Goal: Transaction & Acquisition: Obtain resource

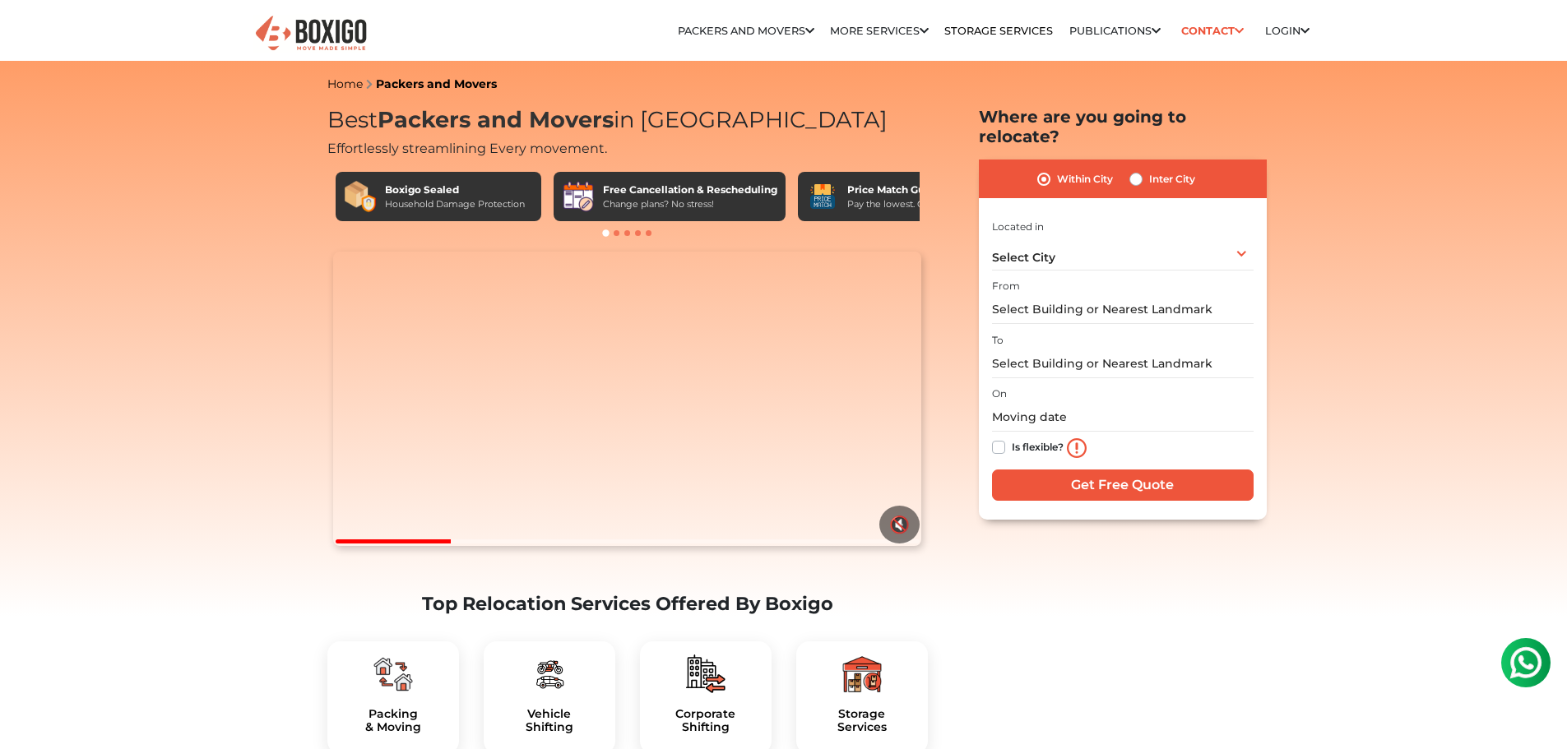
drag, startPoint x: 354, startPoint y: 575, endPoint x: 301, endPoint y: 577, distance: 52.7
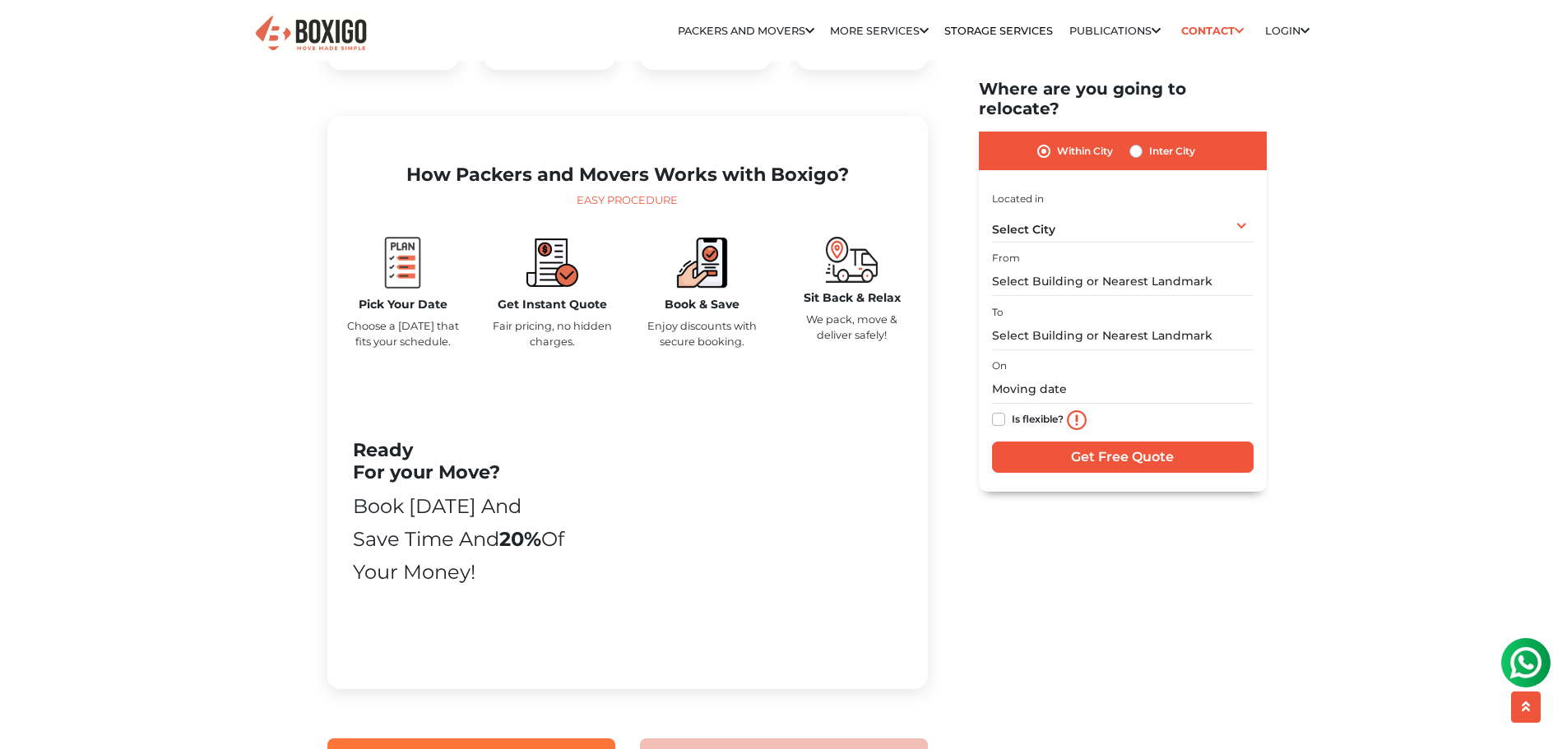
scroll to position [411, 0]
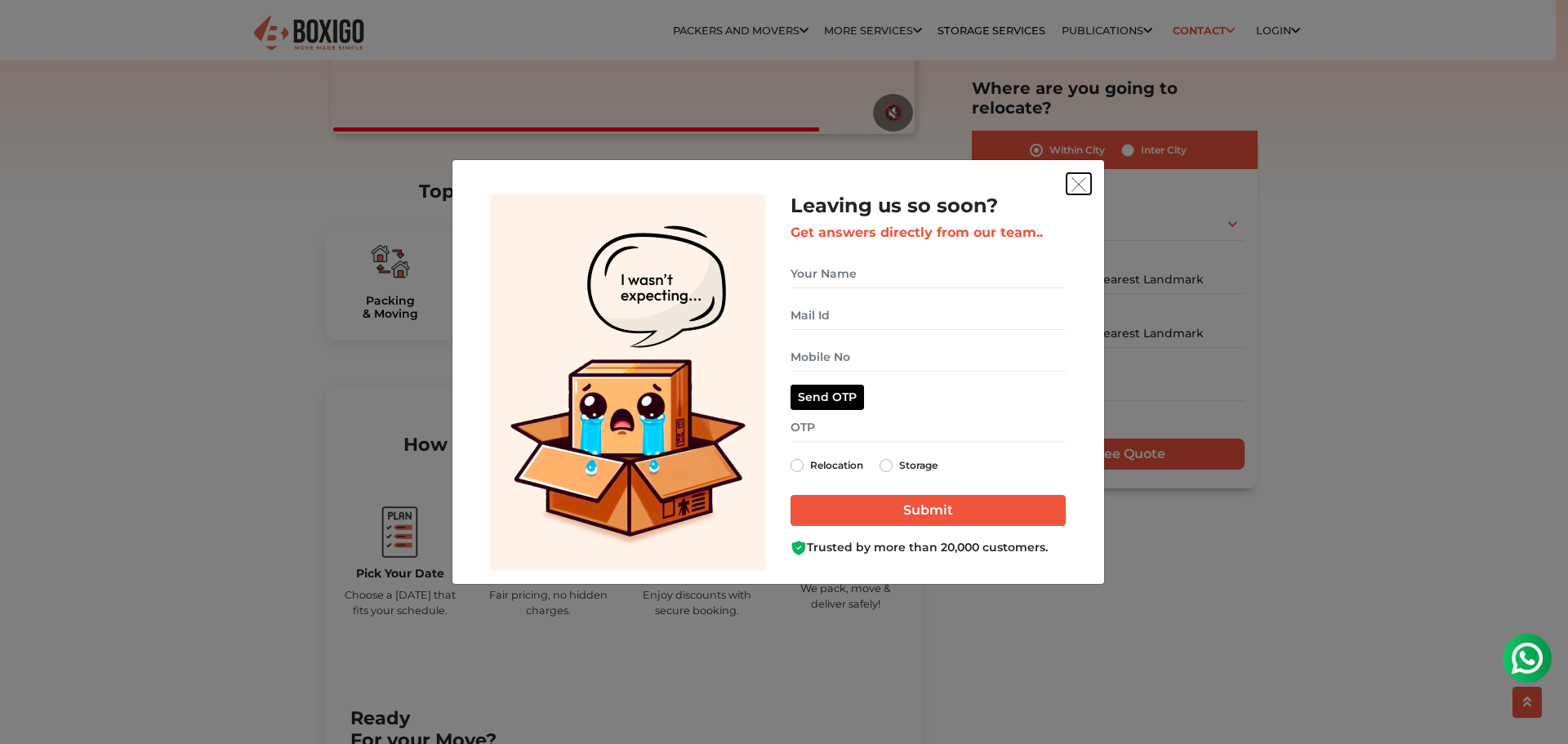
click at [1081, 187] on img "get free quote dialog" at bounding box center [1078, 185] width 15 height 15
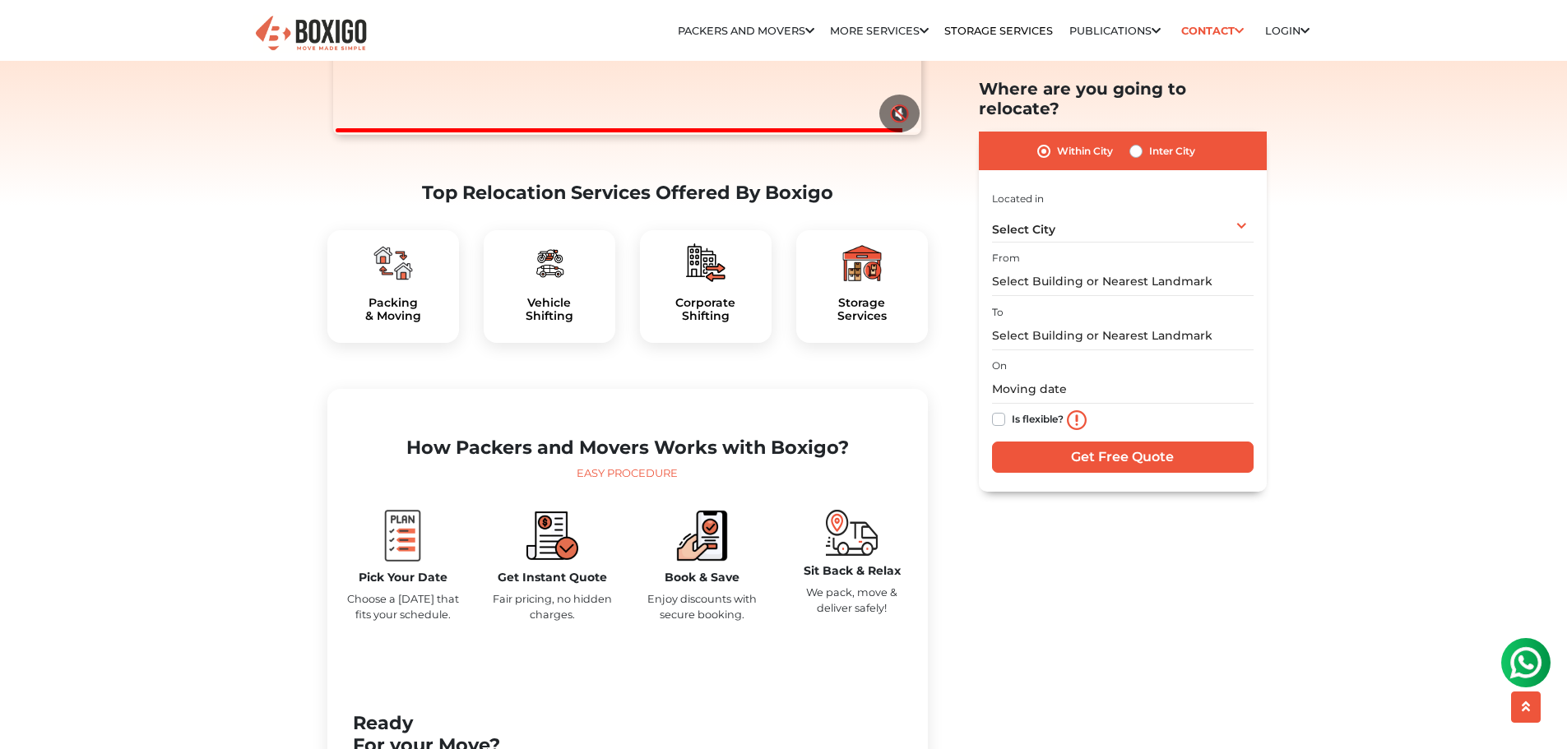
click at [1143, 141] on div "Inter City" at bounding box center [1162, 151] width 66 height 20
click at [1149, 141] on label "Inter City" at bounding box center [1172, 151] width 46 height 20
click at [1134, 141] on input "Inter City" at bounding box center [1135, 149] width 13 height 16
radio input "true"
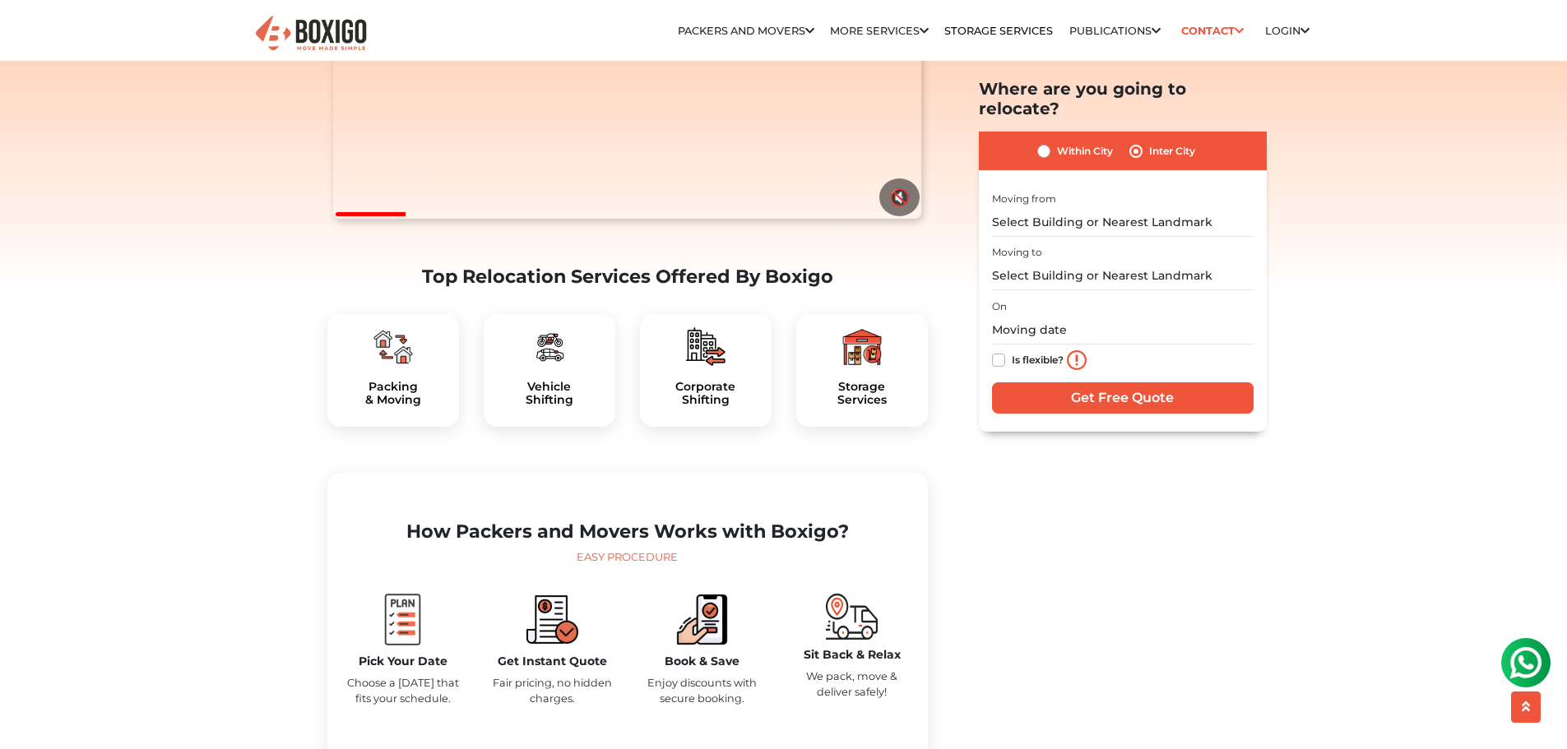
scroll to position [0, 0]
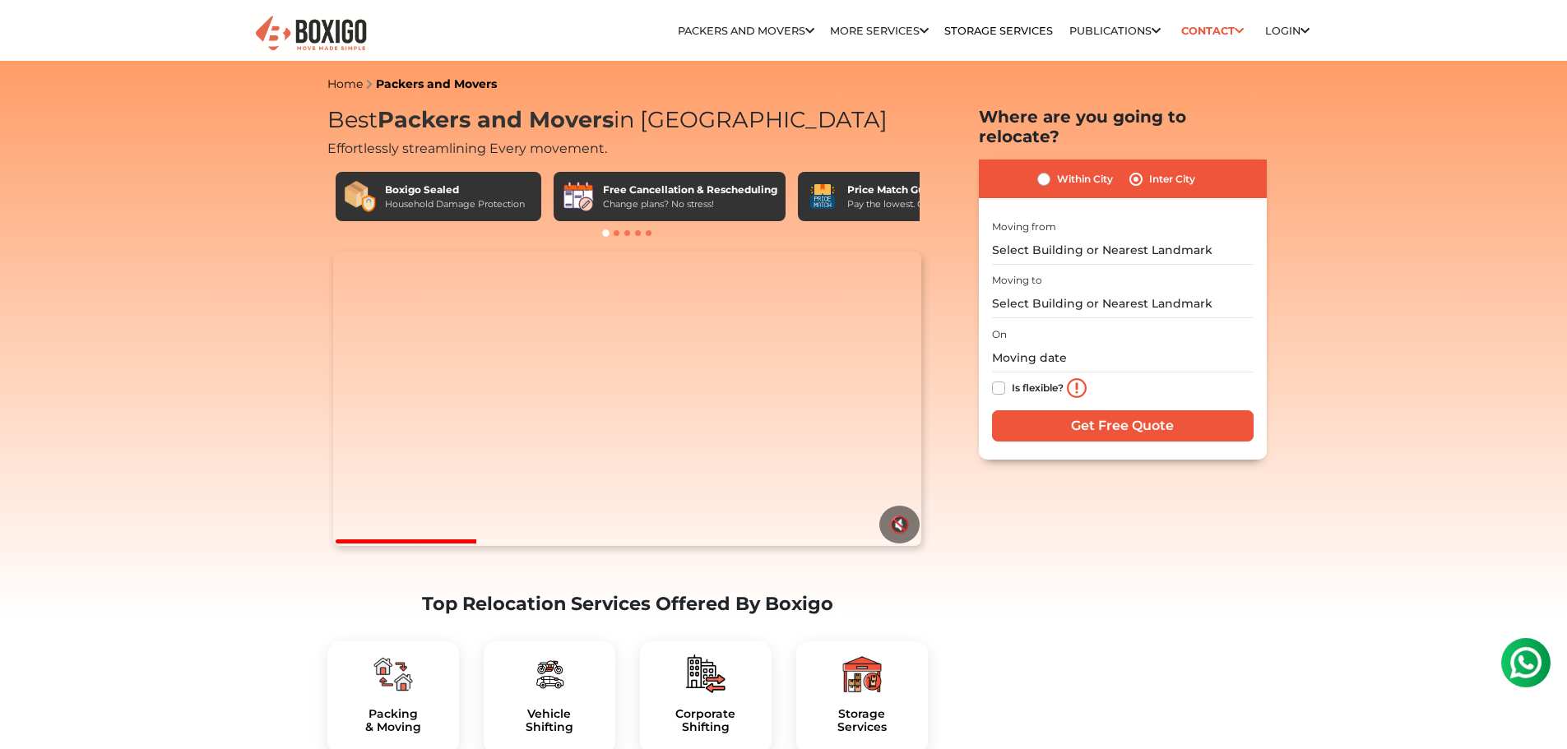
click at [384, 544] on div at bounding box center [406, 542] width 141 height 4
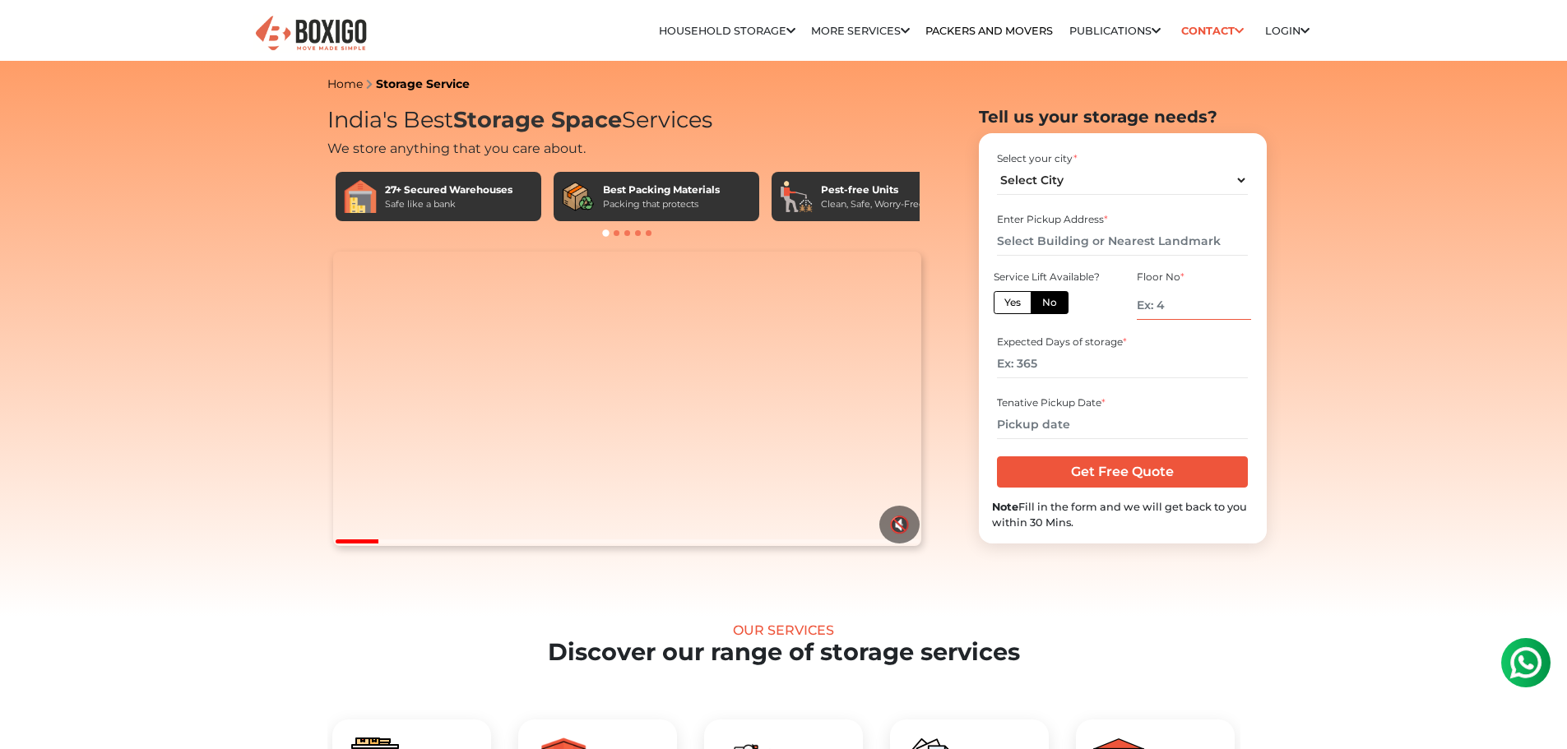
click at [1206, 313] on input "number" at bounding box center [1194, 305] width 114 height 29
type input "2"
click at [1057, 366] on input "number" at bounding box center [1122, 364] width 251 height 29
type input "180"
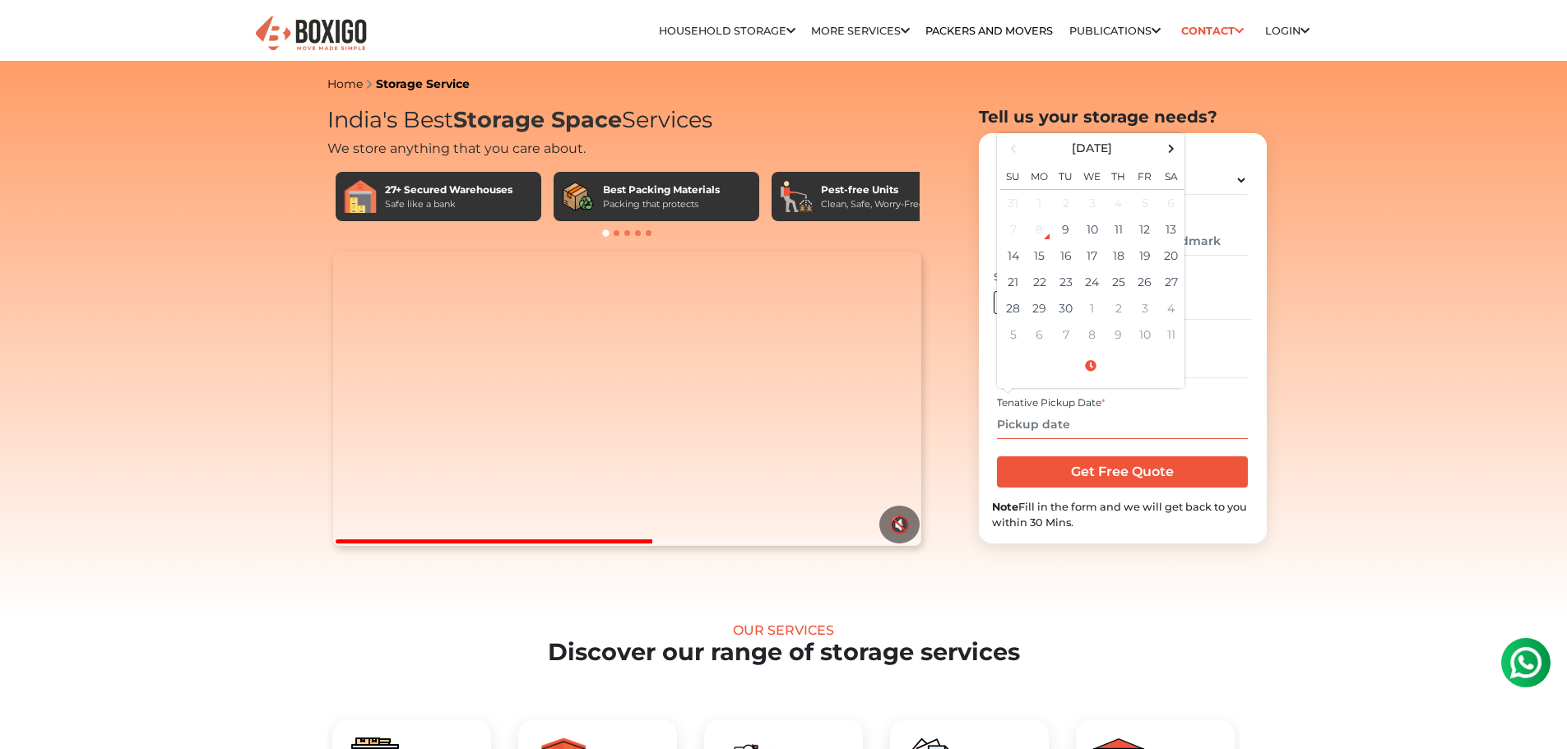
click at [1072, 423] on input "text" at bounding box center [1122, 424] width 251 height 29
click at [1096, 281] on td "24" at bounding box center [1092, 282] width 26 height 26
type input "09/24/2025 12:00 AM"
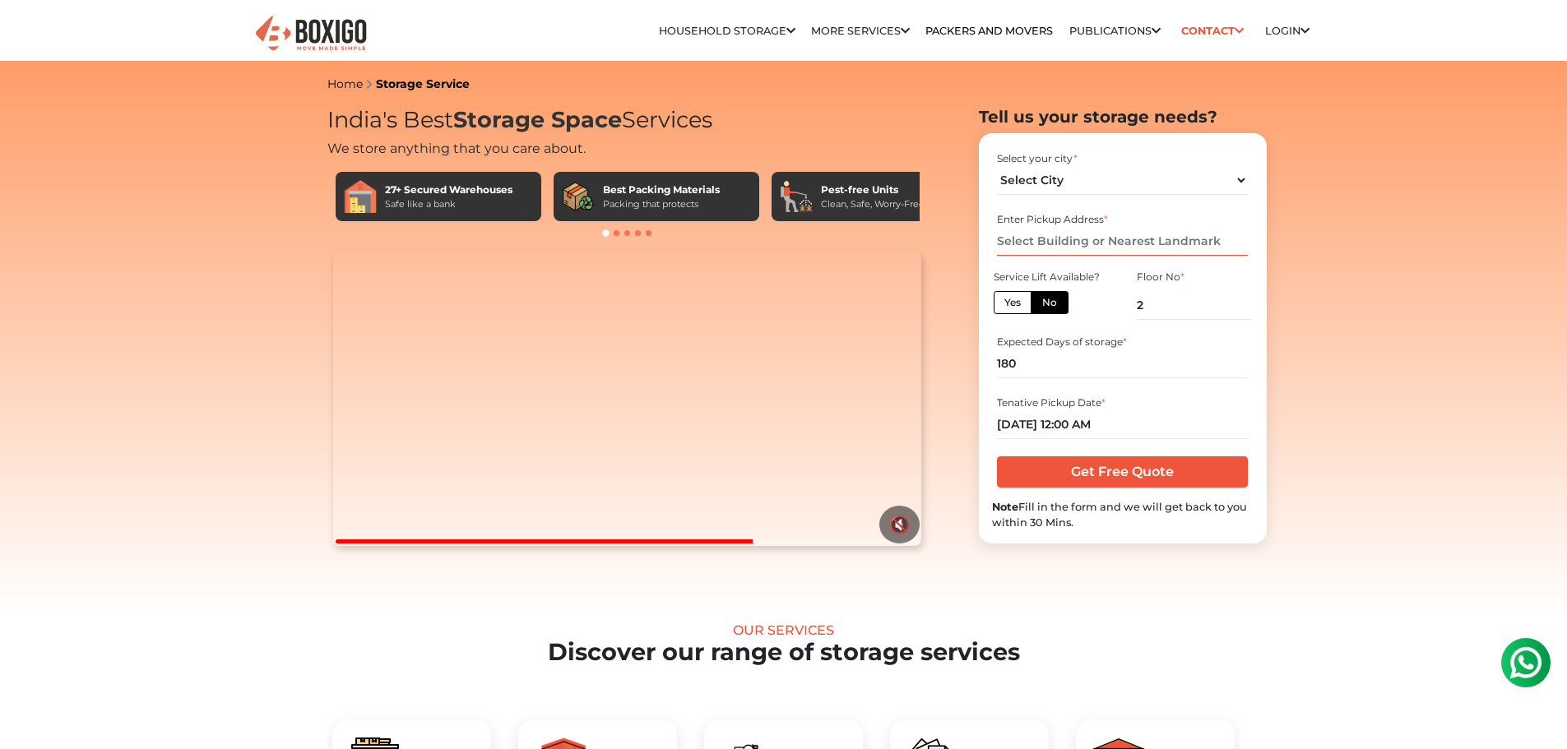
click at [1141, 240] on input "text" at bounding box center [1122, 241] width 251 height 29
click at [1132, 179] on select "Select City Bangalore Bengaluru Bhopal Bhubaneswar Chennai Coimbatore Cuttack D…" at bounding box center [1122, 180] width 251 height 29
select select "[GEOGRAPHIC_DATA]"
click at [997, 166] on select "Select City Bangalore Bengaluru Bhopal Bhubaneswar Chennai Coimbatore Cuttack D…" at bounding box center [1122, 180] width 251 height 29
click at [1082, 235] on input "text" at bounding box center [1122, 241] width 251 height 29
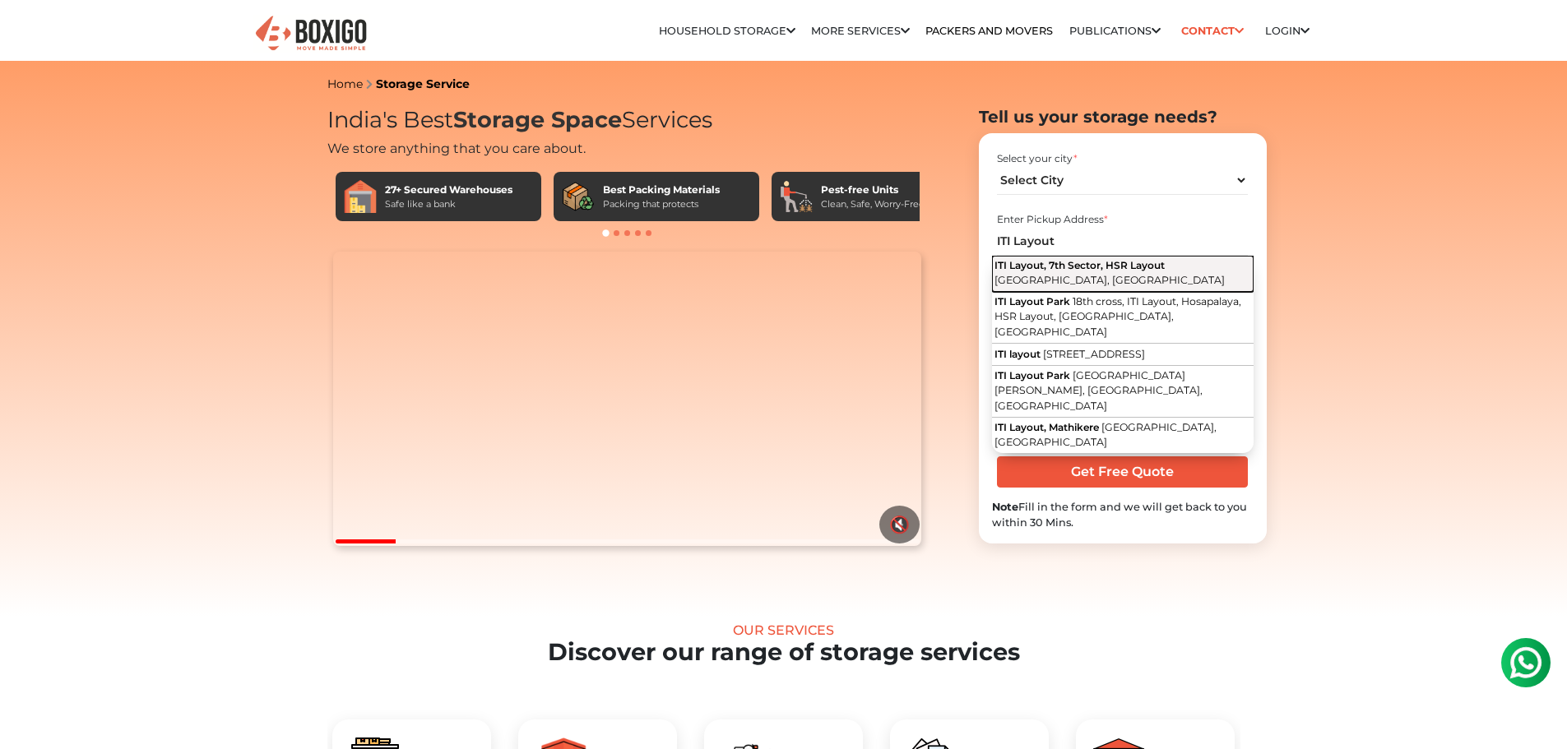
click at [1106, 271] on button "ITI Layout, 7th Sector, HSR Layout Bengaluru, Karnataka" at bounding box center [1123, 274] width 262 height 36
type input "ITI Layout, 7th Sector, HSR Layout, Bengaluru, Karnataka"
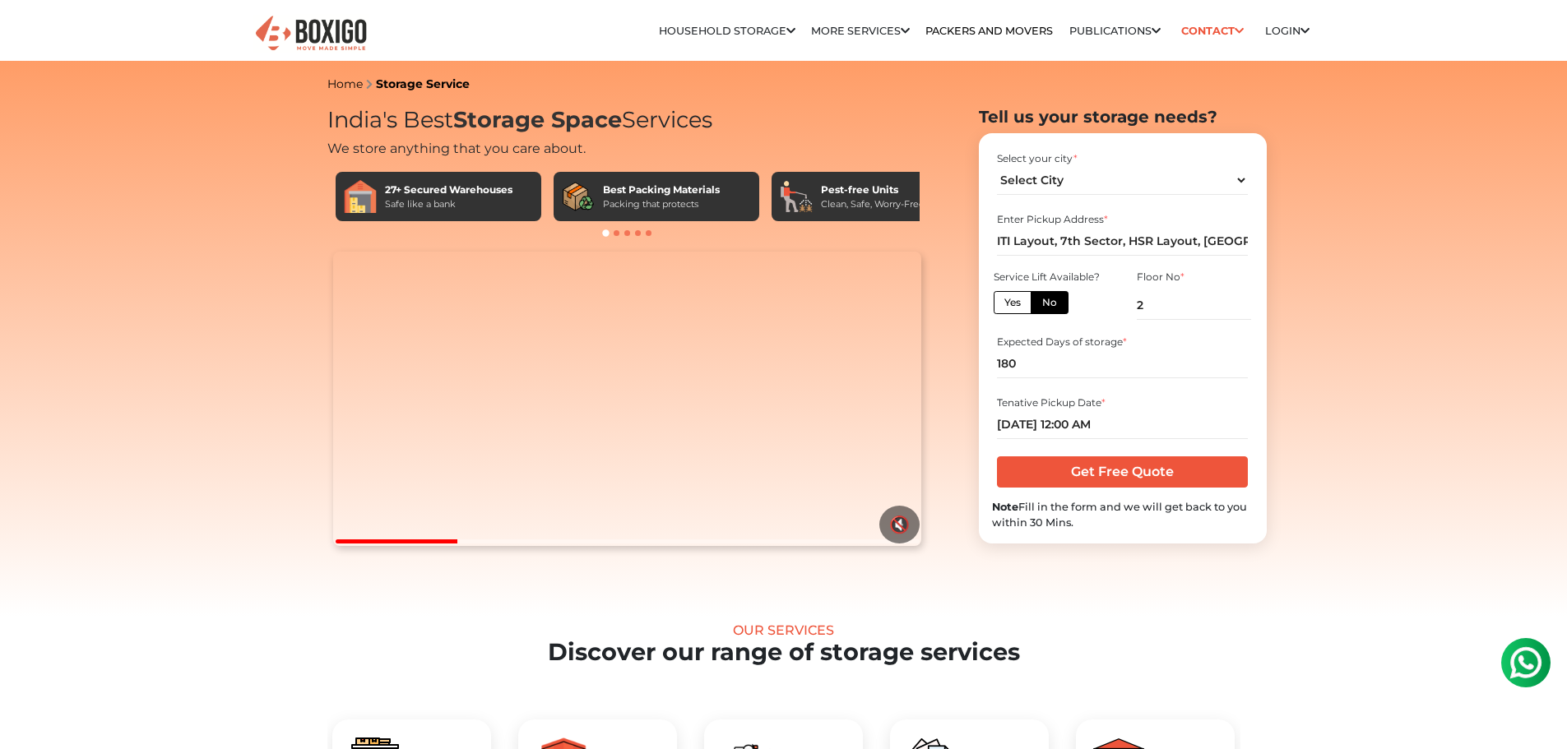
click at [1060, 300] on label "No" at bounding box center [1050, 302] width 38 height 23
click at [1053, 300] on input "No" at bounding box center [1047, 300] width 11 height 11
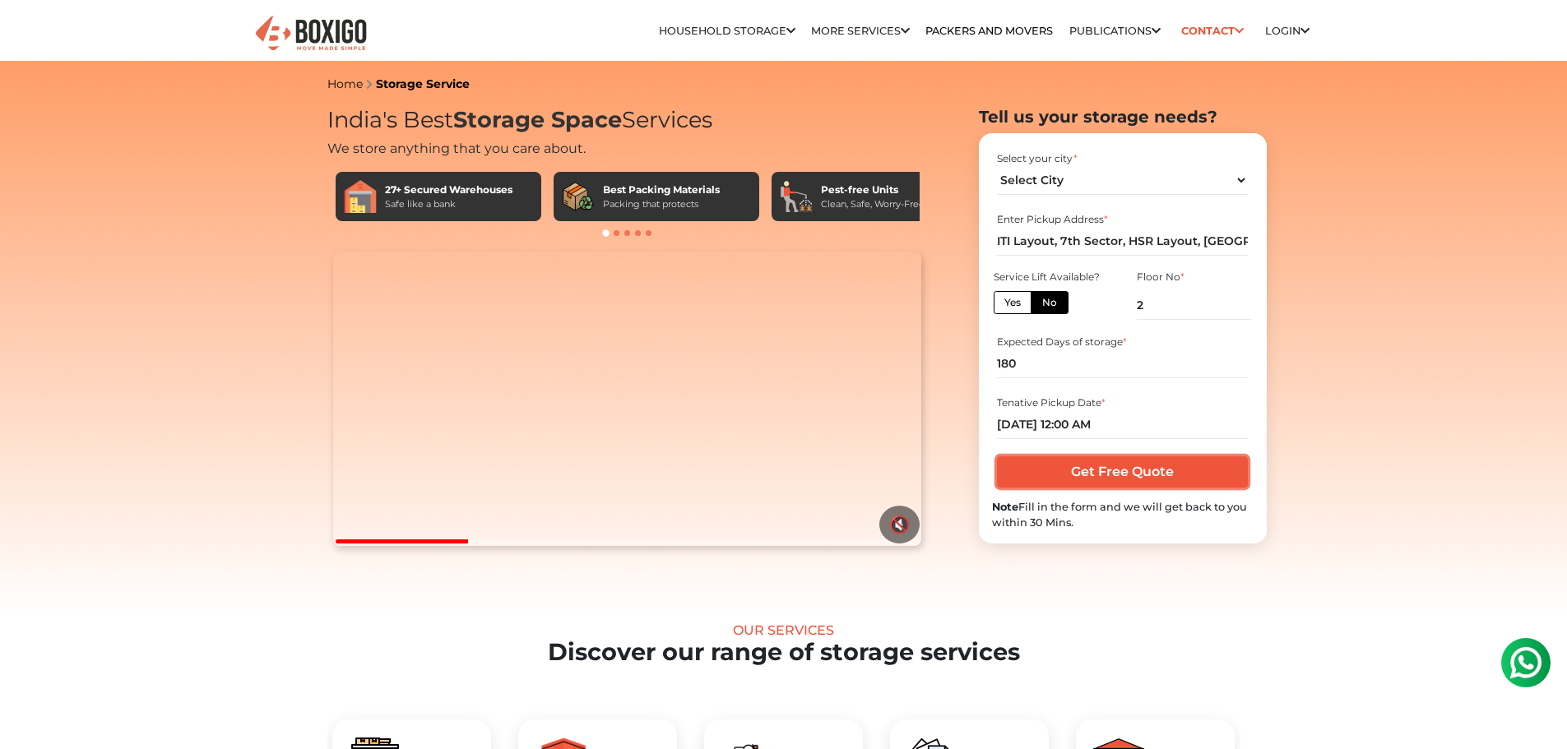
click at [1150, 482] on input "Get Free Quote" at bounding box center [1122, 472] width 251 height 31
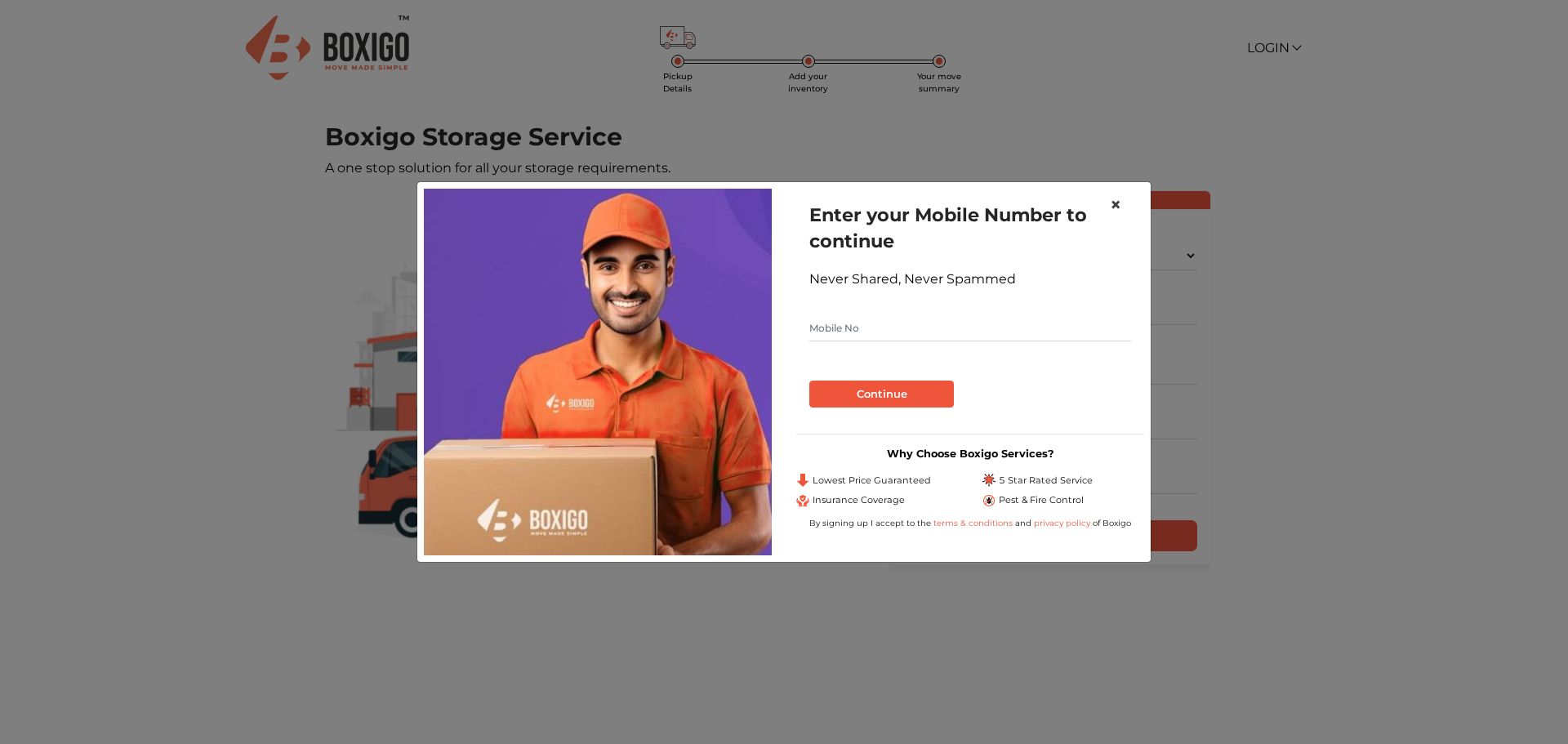
click at [1113, 205] on span "×" at bounding box center [1116, 205] width 12 height 24
